Goal: Task Accomplishment & Management: Manage account settings

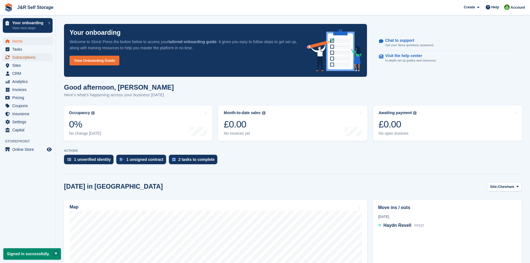
click at [21, 58] on span "Subscriptions" at bounding box center [28, 57] width 33 height 8
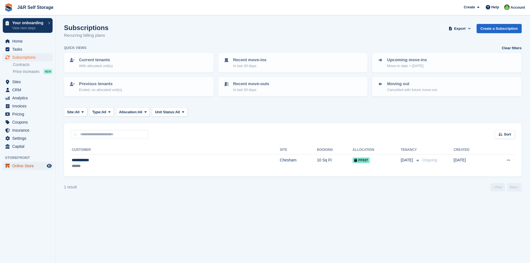
click at [45, 164] on span "Online Store" at bounding box center [28, 166] width 33 height 8
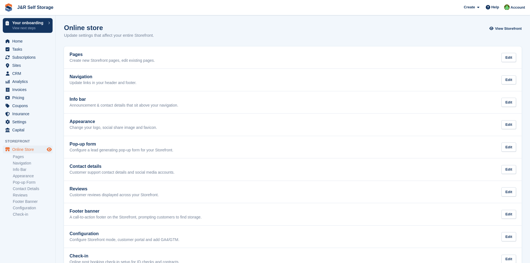
click at [50, 147] on icon "Preview store" at bounding box center [49, 149] width 5 height 4
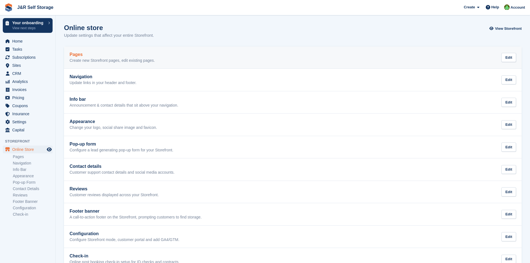
click at [89, 56] on h2 "Pages" at bounding box center [112, 54] width 85 height 5
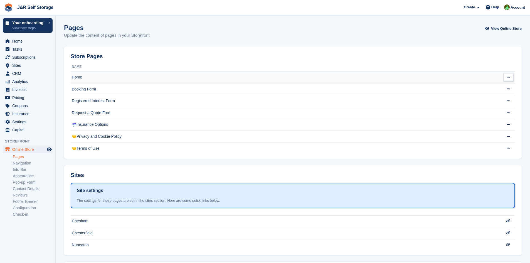
click at [102, 79] on td "Home" at bounding box center [282, 77] width 422 height 12
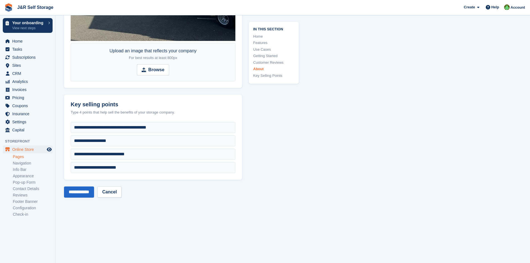
scroll to position [2504, 0]
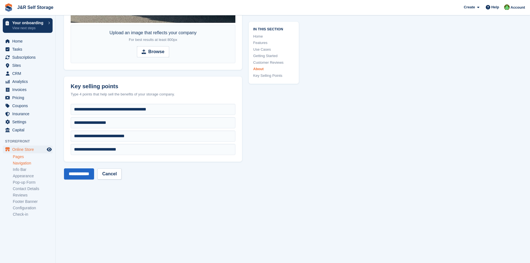
click at [30, 162] on link "Navigation" at bounding box center [33, 163] width 40 height 5
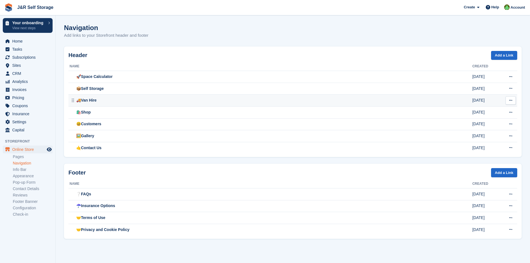
click at [98, 103] on div "🚚Van Hire" at bounding box center [271, 100] width 403 height 6
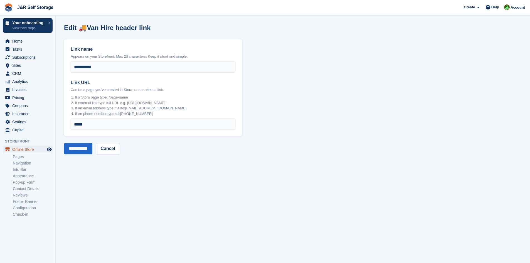
click at [34, 150] on span "Online Store" at bounding box center [28, 149] width 33 height 8
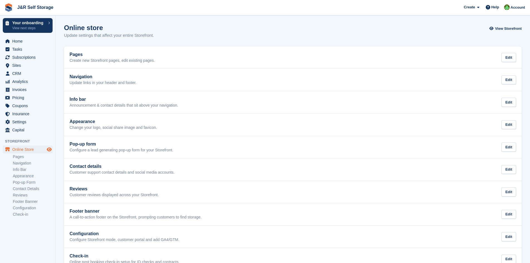
click at [52, 150] on span "Preview store" at bounding box center [49, 149] width 7 height 7
click at [32, 195] on link "Reviews" at bounding box center [33, 194] width 40 height 5
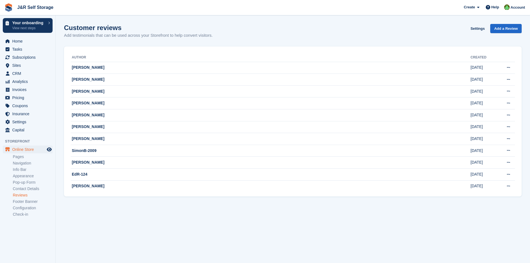
click at [32, 195] on link "Reviews" at bounding box center [33, 194] width 40 height 5
click at [30, 200] on link "Footer Banner" at bounding box center [33, 201] width 40 height 5
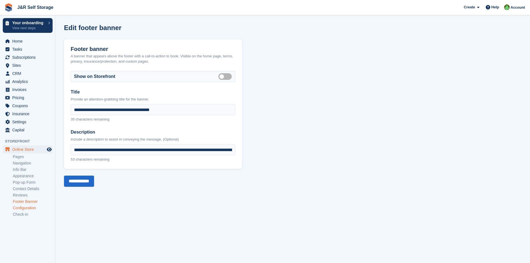
click at [29, 206] on link "Configuration" at bounding box center [33, 207] width 40 height 5
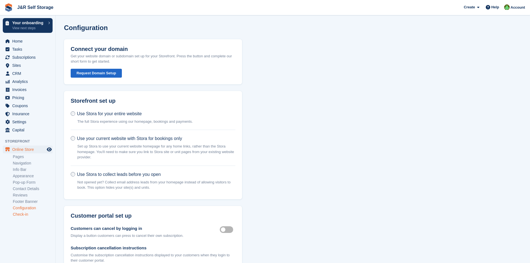
click at [24, 213] on link "Check-in" at bounding box center [33, 214] width 40 height 5
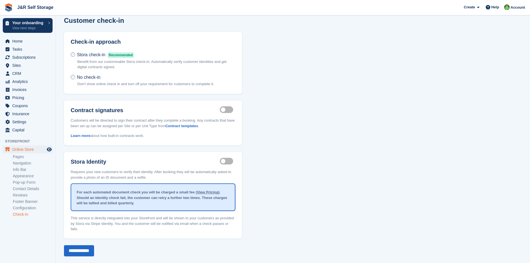
scroll to position [9, 0]
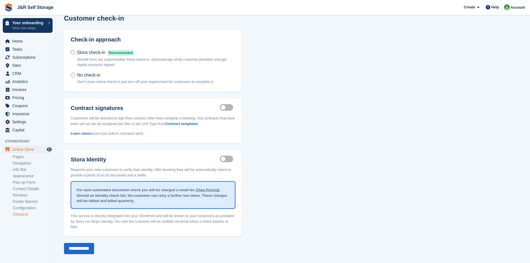
click at [197, 189] on link "View Pricing" at bounding box center [207, 190] width 21 height 4
click at [21, 43] on span "Home" at bounding box center [28, 41] width 33 height 8
